Goal: Transaction & Acquisition: Purchase product/service

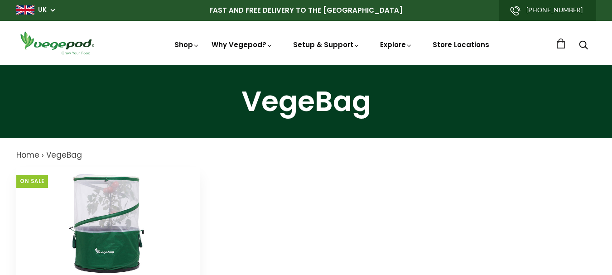
click at [120, 220] on img at bounding box center [107, 223] width 113 height 113
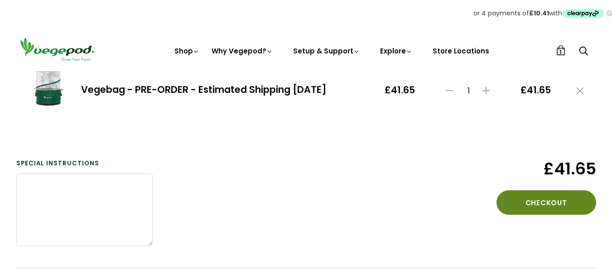
scroll to position [163, 0]
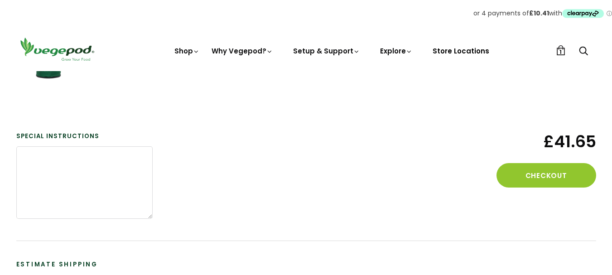
click at [461, 51] on link "Store Locations" at bounding box center [460, 51] width 57 height 10
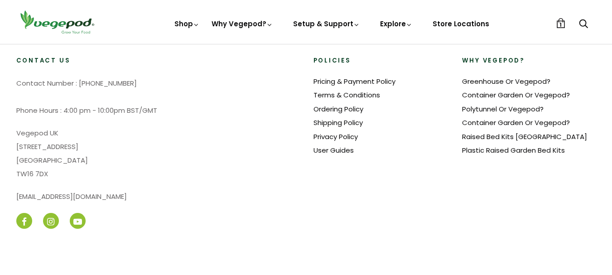
select select "m"
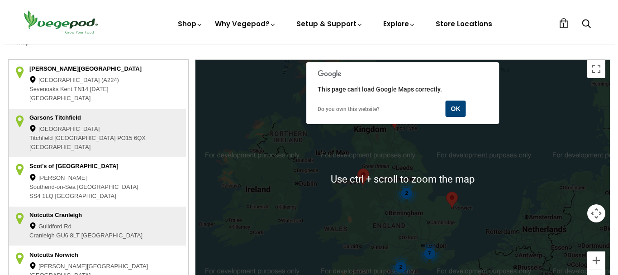
scroll to position [293, 0]
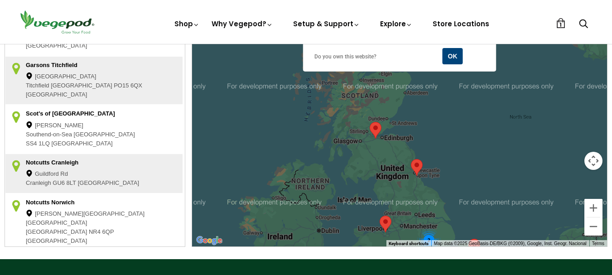
drag, startPoint x: 414, startPoint y: 119, endPoint x: 439, endPoint y: 220, distance: 103.6
click at [439, 220] on div "7 2 2" at bounding box center [399, 126] width 415 height 239
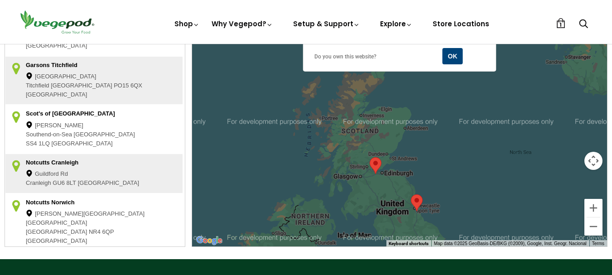
drag, startPoint x: 439, startPoint y: 136, endPoint x: 439, endPoint y: 168, distance: 32.6
click at [439, 168] on div "7 2 2" at bounding box center [399, 126] width 415 height 239
click at [558, 24] on link "1" at bounding box center [560, 23] width 10 height 10
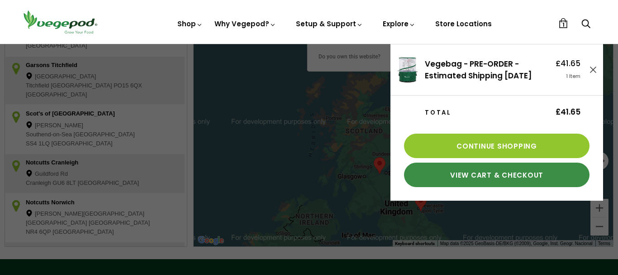
click at [514, 180] on link "View Cart & Checkout" at bounding box center [497, 175] width 186 height 24
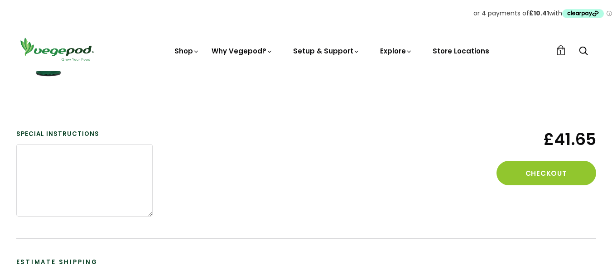
scroll to position [181, 0]
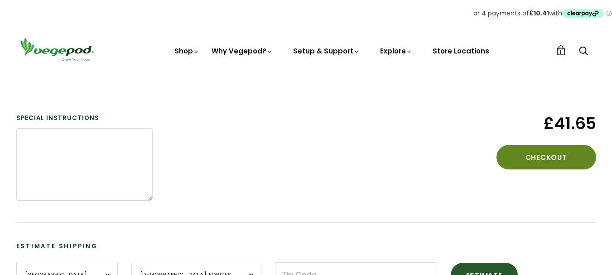
click at [553, 158] on button "Checkout" at bounding box center [546, 157] width 100 height 24
